Goal: Transaction & Acquisition: Register for event/course

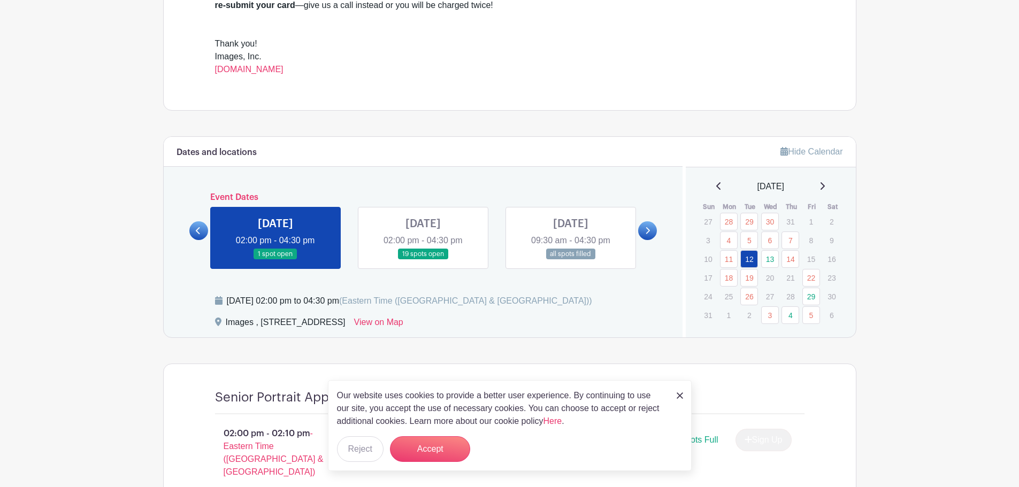
scroll to position [428, 0]
click at [680, 396] on img at bounding box center [680, 396] width 6 height 6
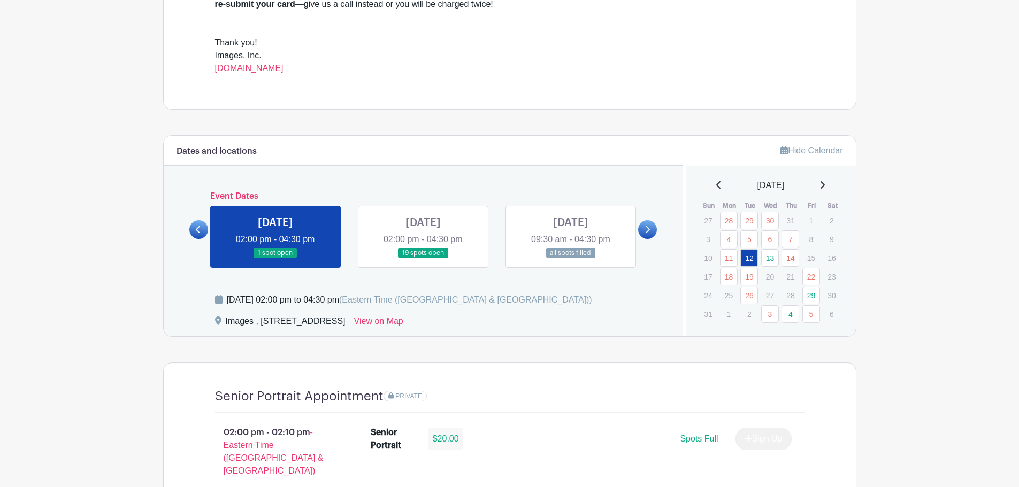
click at [647, 231] on icon at bounding box center [647, 230] width 5 height 8
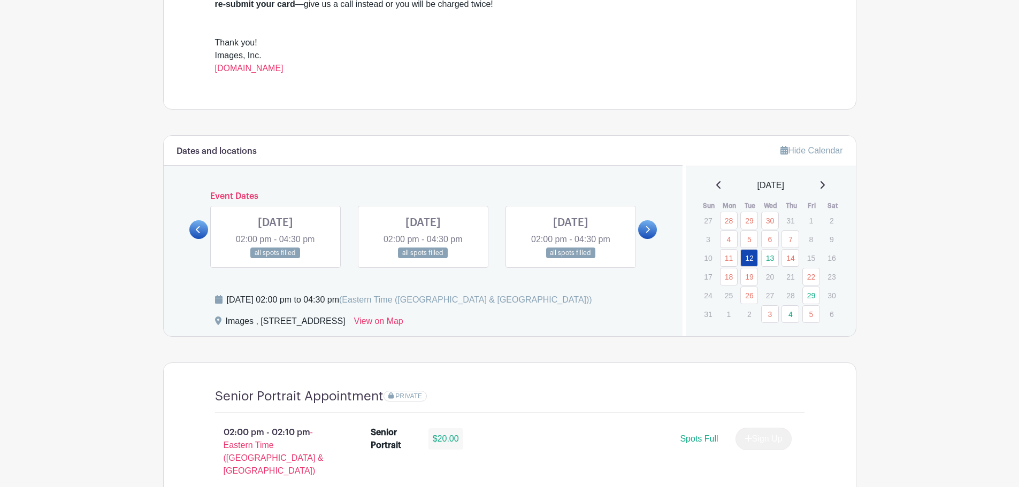
click at [647, 231] on icon at bounding box center [647, 230] width 5 height 8
click at [649, 232] on icon at bounding box center [647, 230] width 5 height 8
click at [196, 233] on icon at bounding box center [198, 230] width 5 height 8
click at [423, 259] on link at bounding box center [423, 259] width 0 height 0
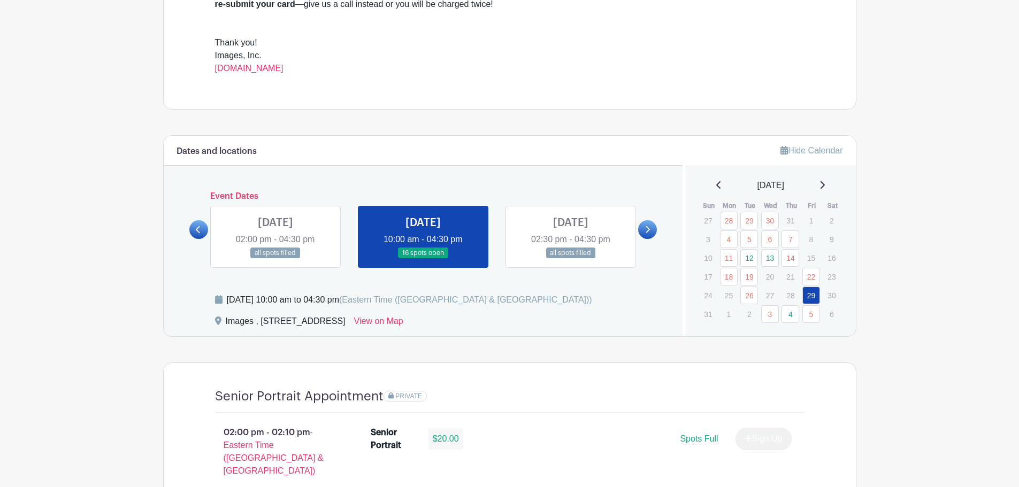
click at [423, 259] on link at bounding box center [423, 259] width 0 height 0
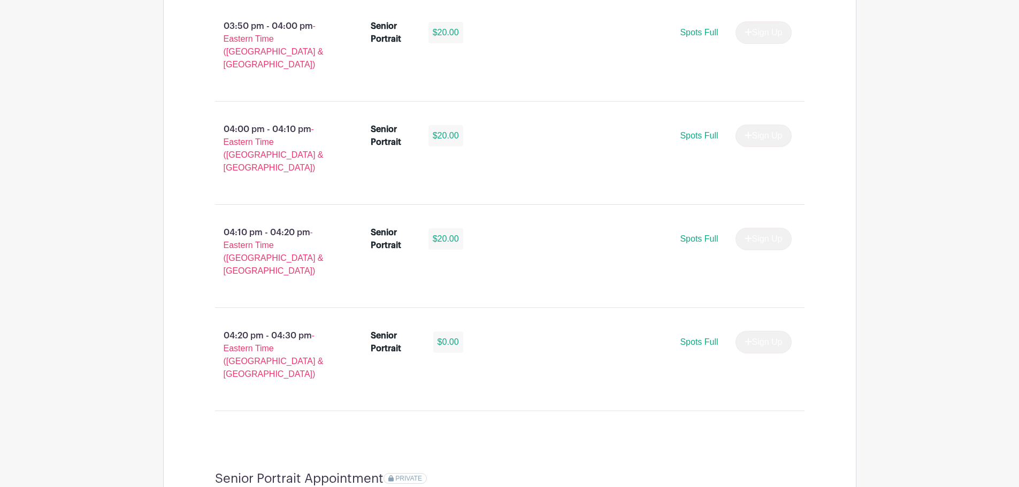
scroll to position [2140, 0]
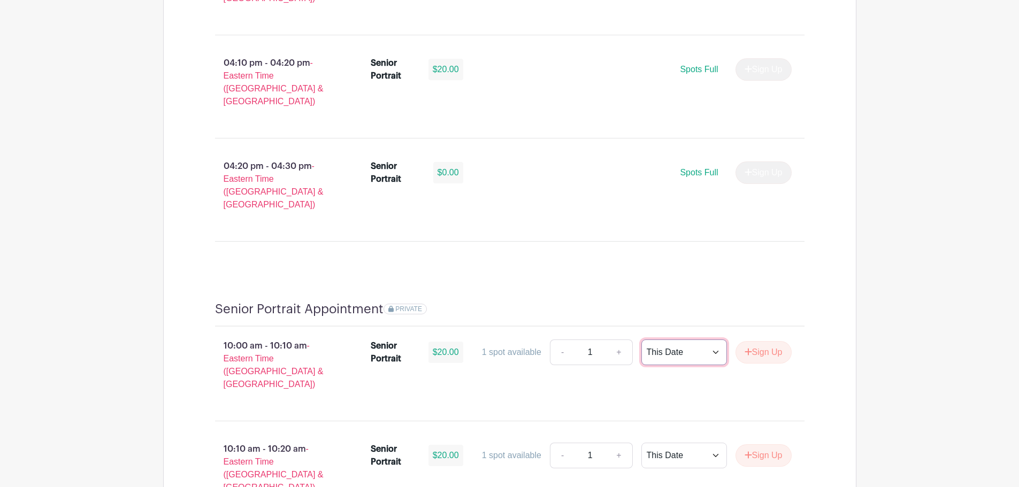
click at [709, 340] on select "This Date Select Dates" at bounding box center [684, 353] width 86 height 26
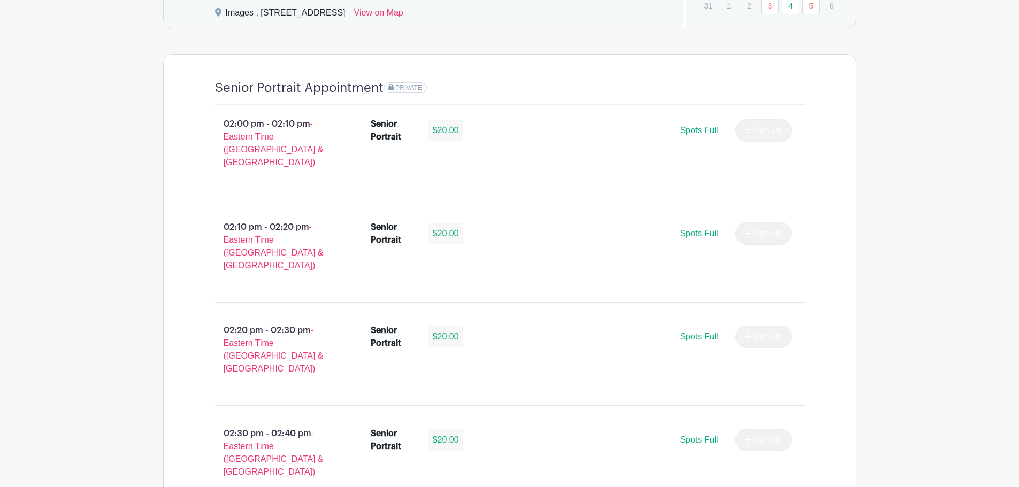
scroll to position [588, 0]
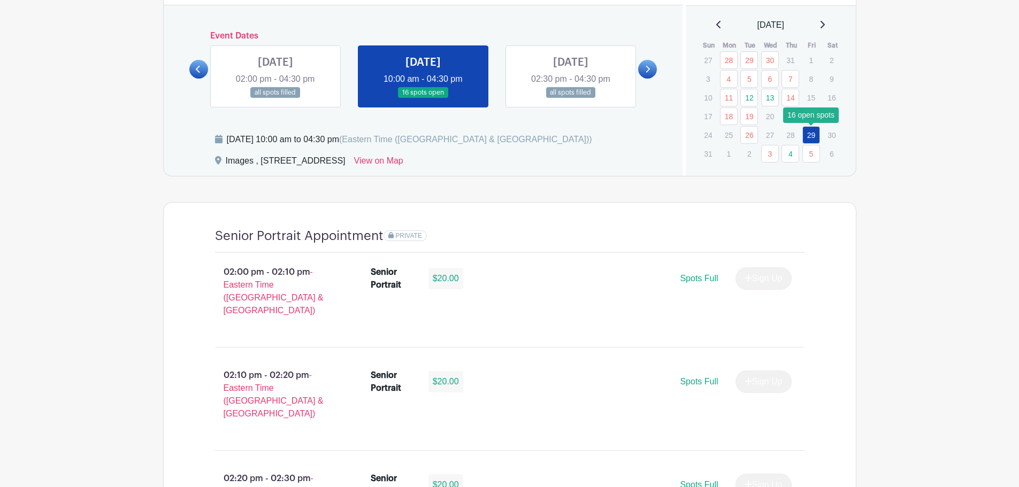
click at [811, 137] on link "29" at bounding box center [811, 135] width 18 height 18
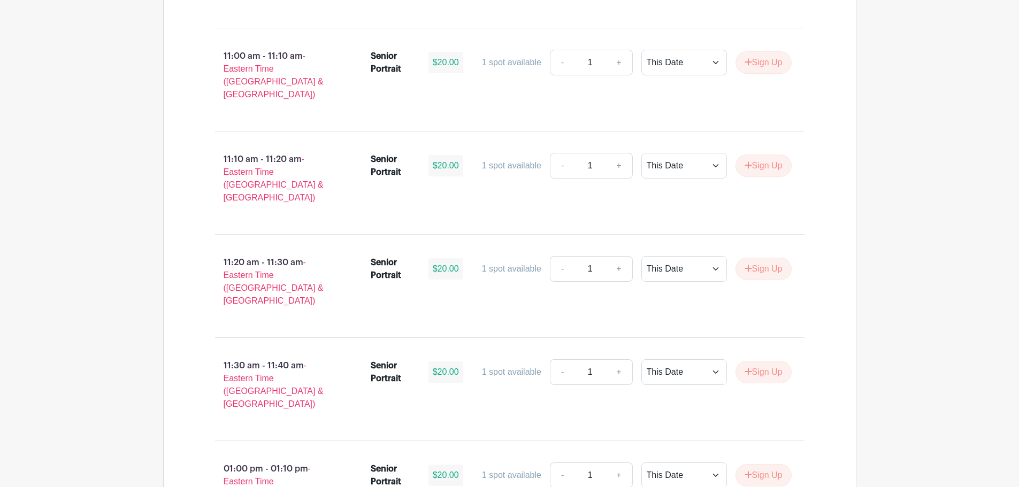
scroll to position [2996, 0]
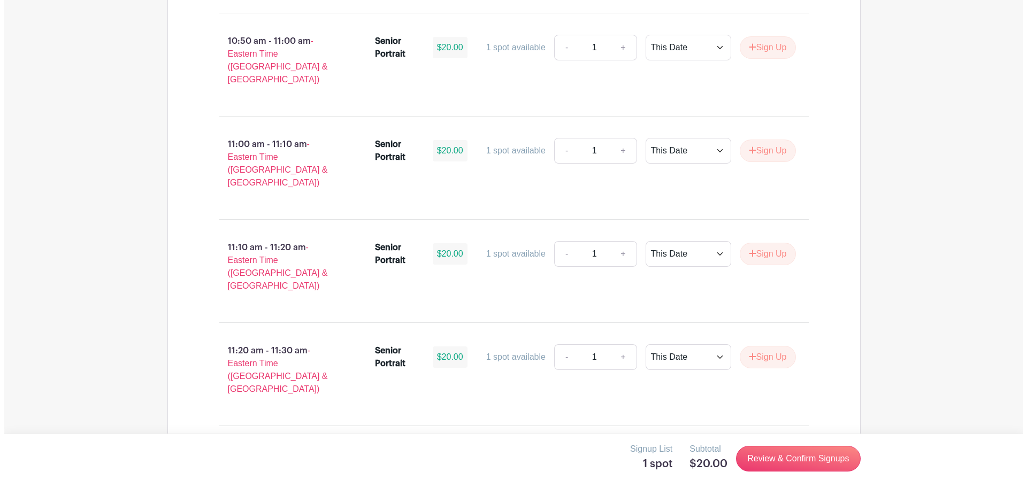
scroll to position [2942, 0]
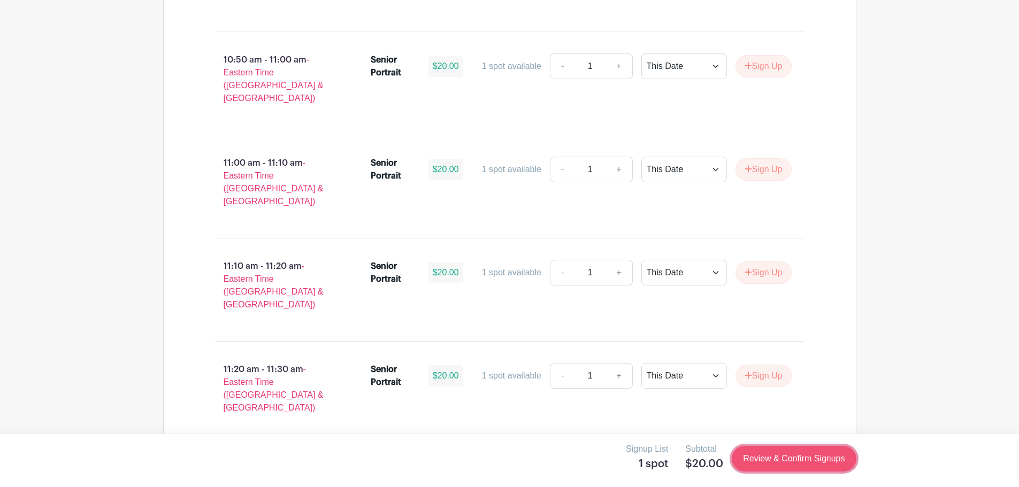
click at [793, 460] on link "Review & Confirm Signups" at bounding box center [794, 459] width 124 height 26
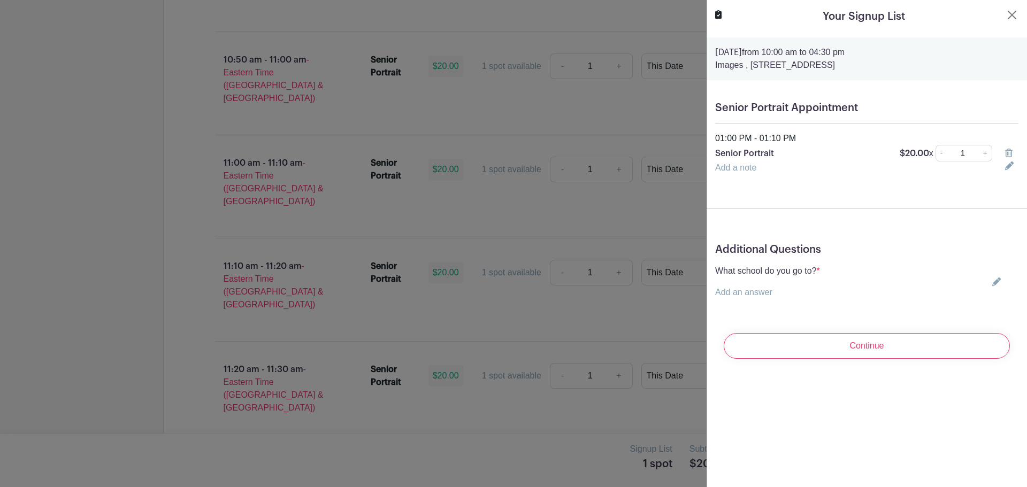
click at [992, 284] on icon at bounding box center [996, 282] width 9 height 9
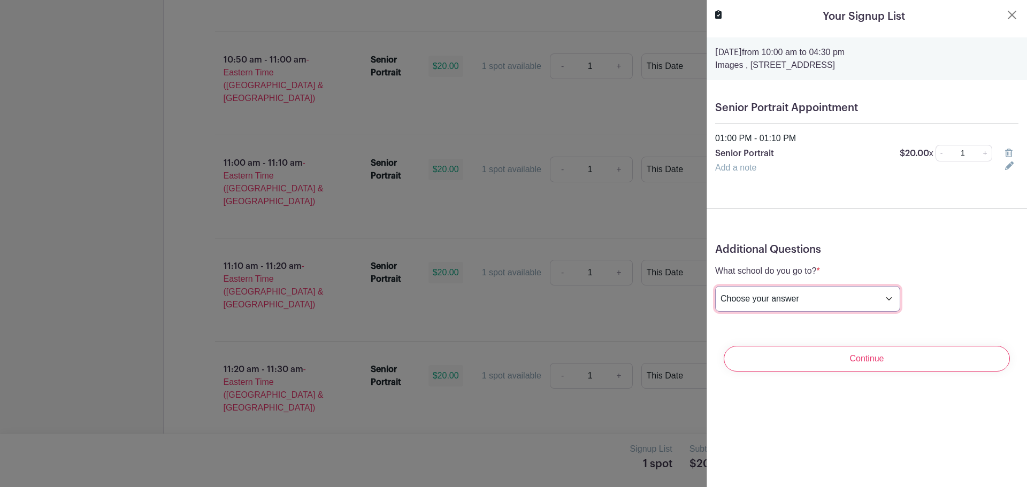
click at [839, 299] on select "Choose your answer [GEOGRAPHIC_DATA] High [PERSON_NAME] High [PERSON_NAME] High…" at bounding box center [807, 299] width 185 height 26
select select "3936"
click at [715, 286] on select "Choose your answer [GEOGRAPHIC_DATA] High [PERSON_NAME] High [PERSON_NAME] High…" at bounding box center [807, 299] width 185 height 26
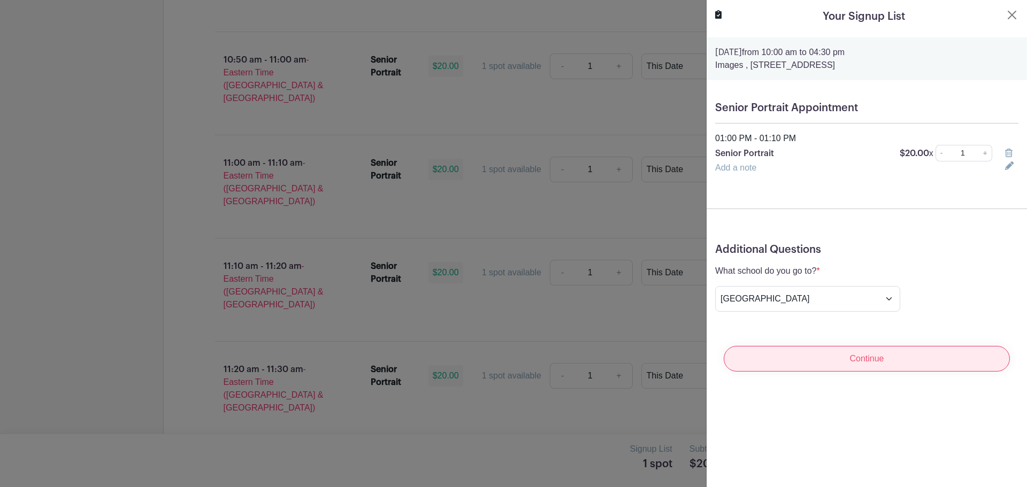
click at [871, 361] on input "Continue" at bounding box center [867, 359] width 286 height 26
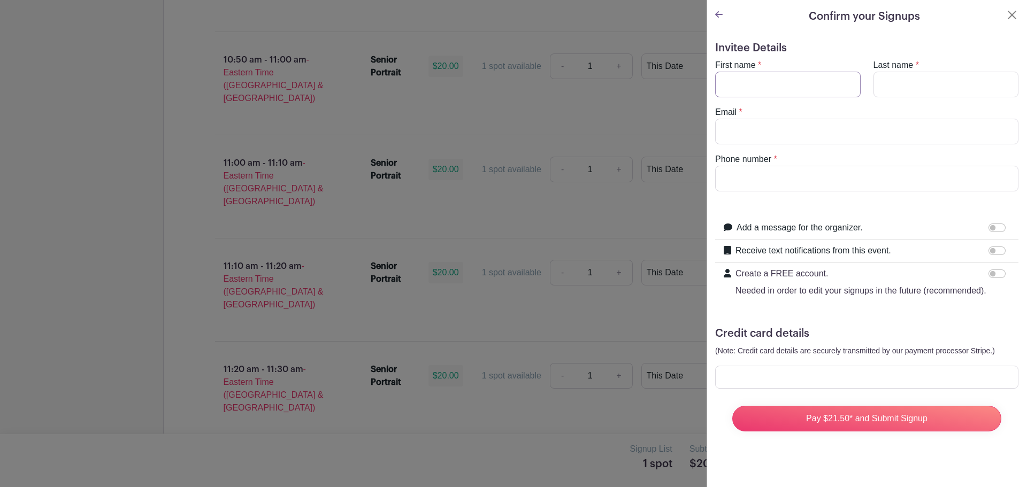
click at [744, 82] on input "First name" at bounding box center [788, 85] width 146 height 26
type input "[PERSON_NAME]"
type input "Favorite"
type input "e"
type input "[PERSON_NAME][EMAIL_ADDRESS][DOMAIN_NAME]"
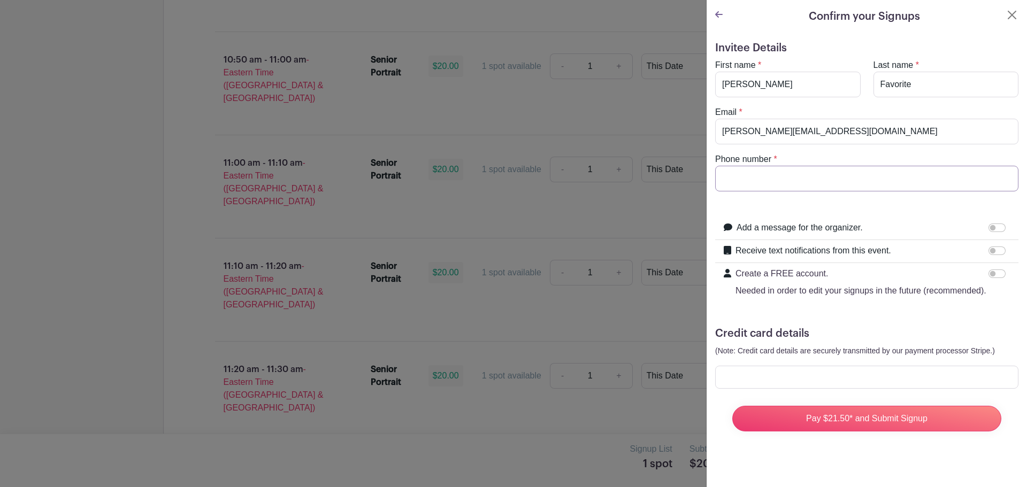
click at [761, 179] on input "Phone number" at bounding box center [866, 179] width 303 height 26
type input "[PHONE_NUMBER]"
click at [996, 254] on input "Receive text notifications from this event." at bounding box center [997, 251] width 17 height 9
checkbox input "true"
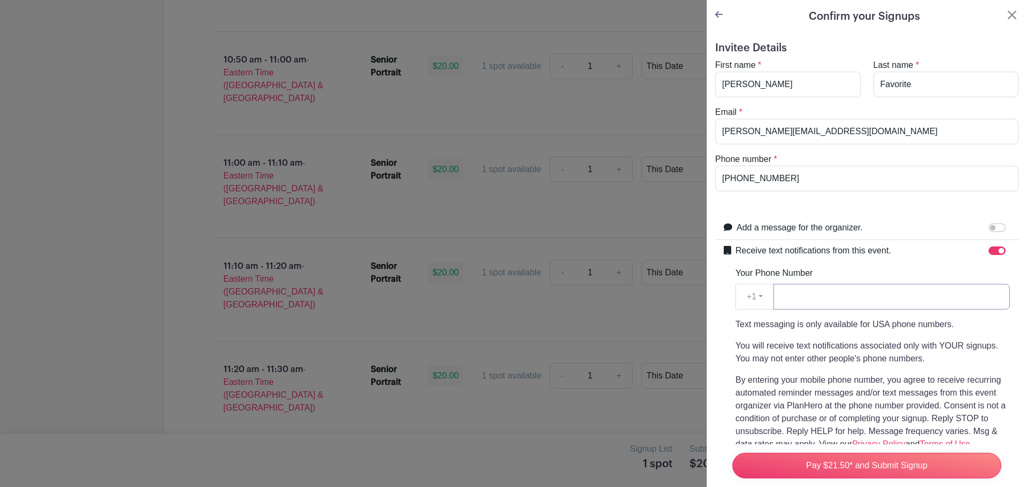
click at [800, 300] on input "Your Phone Number" at bounding box center [892, 297] width 236 height 26
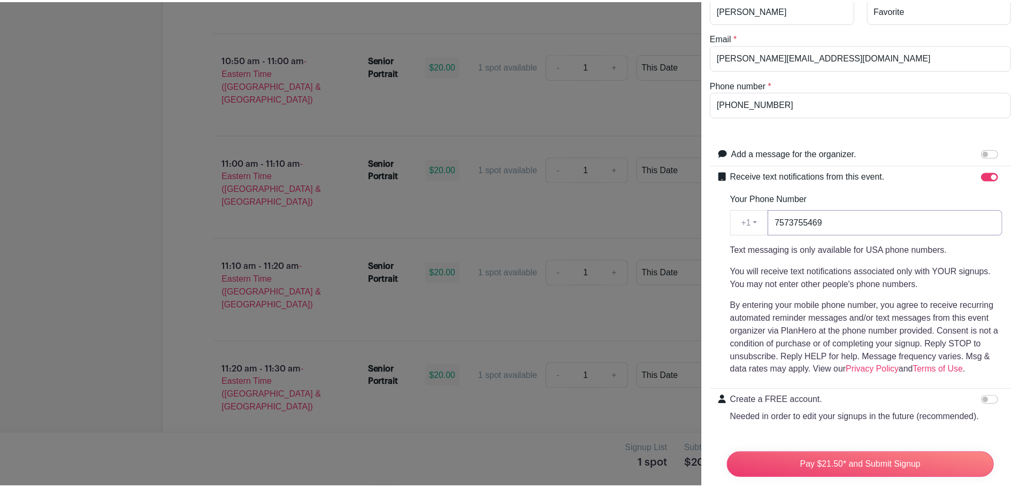
scroll to position [0, 0]
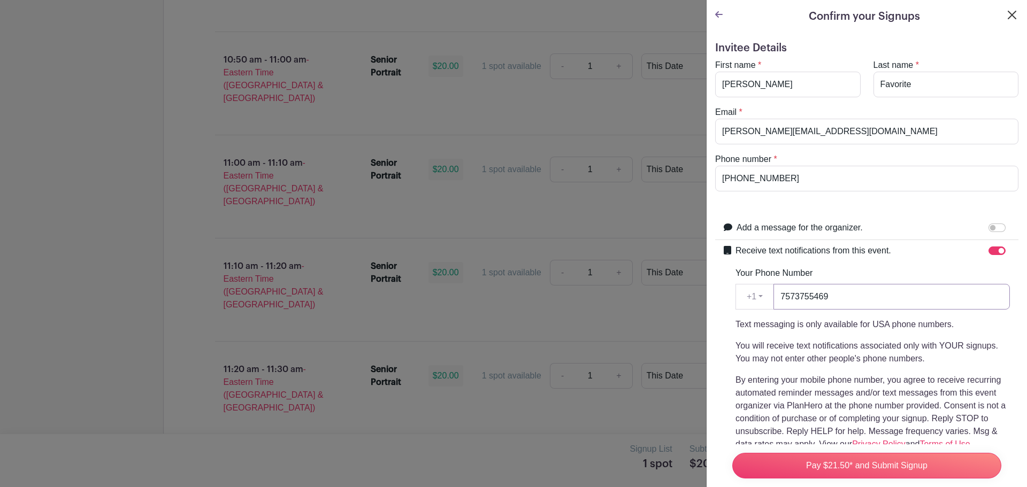
type input "7573755469"
click at [1006, 14] on button "Close" at bounding box center [1012, 15] width 13 height 13
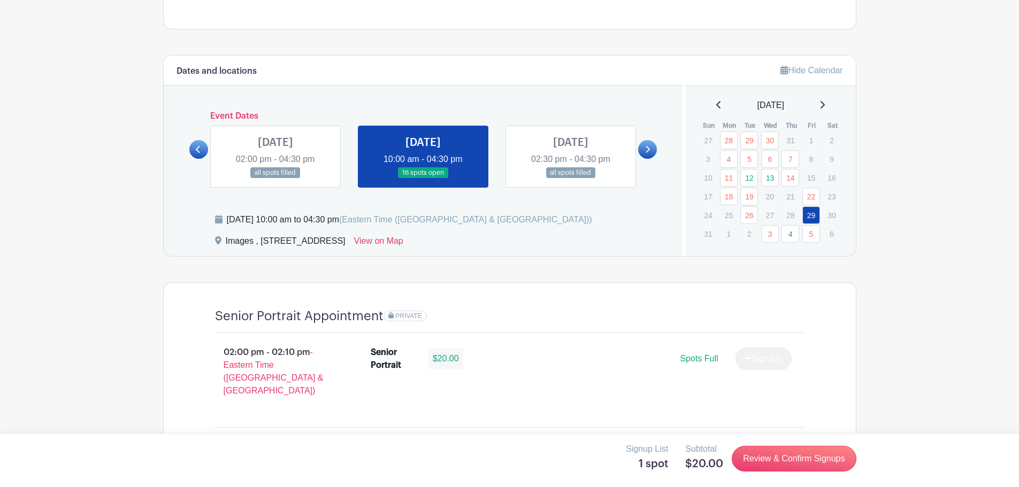
scroll to position [499, 0]
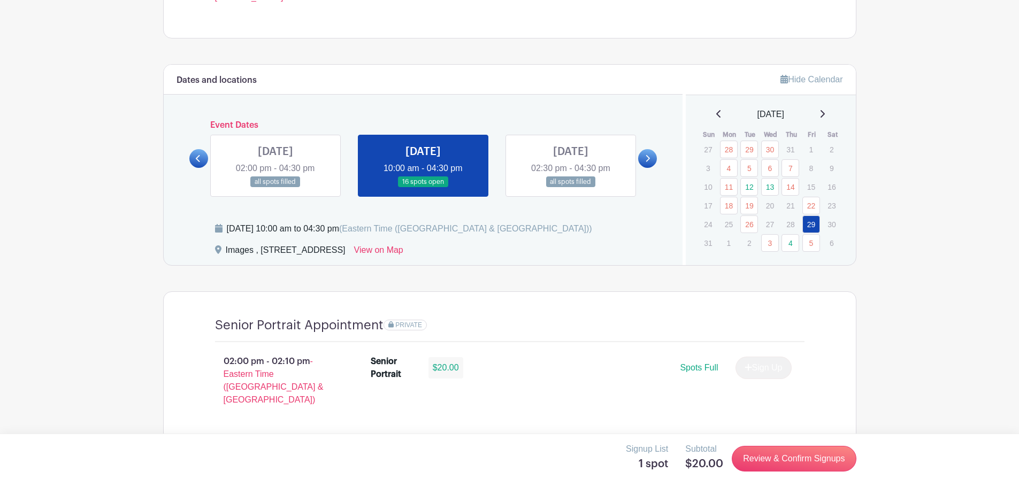
click at [644, 156] on link at bounding box center [647, 158] width 19 height 19
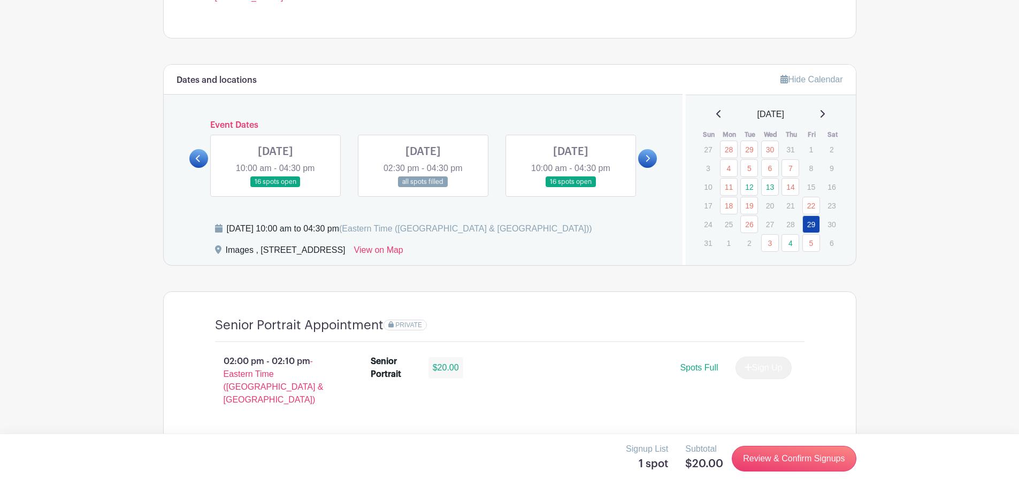
click at [644, 156] on link at bounding box center [647, 158] width 19 height 19
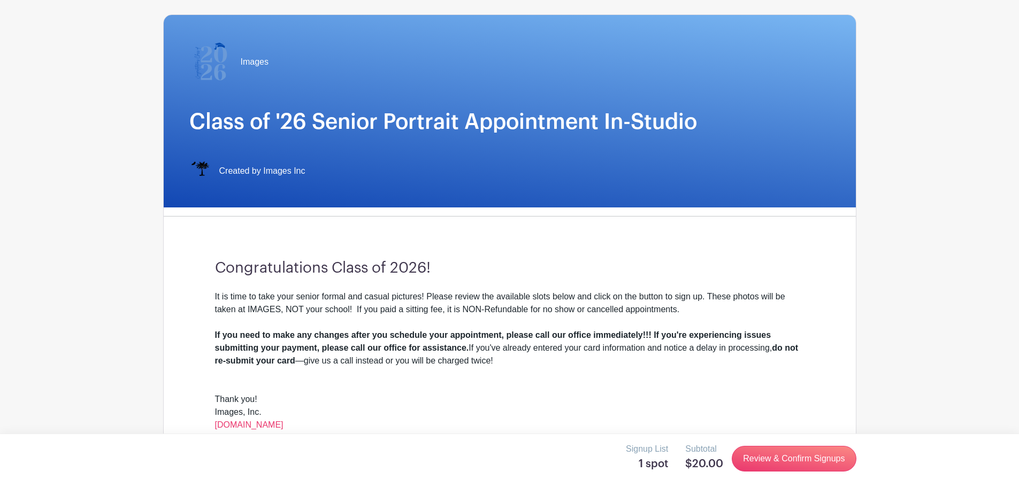
scroll to position [0, 0]
